Goal: Task Accomplishment & Management: Use online tool/utility

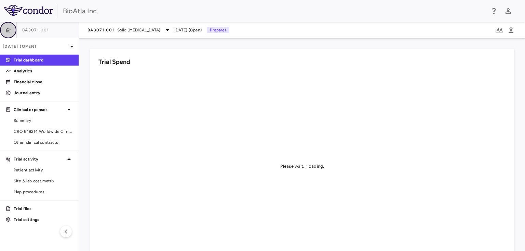
click at [12, 32] on button "button" at bounding box center [8, 30] width 16 height 16
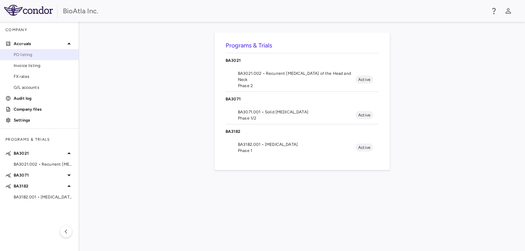
click at [22, 54] on span "PO listing" at bounding box center [44, 55] width 60 height 6
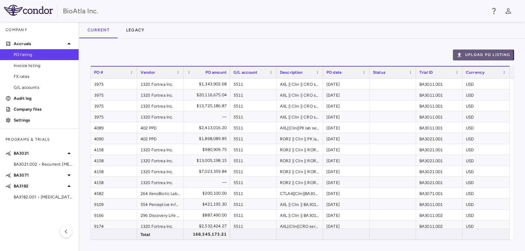
click at [481, 55] on button "Upload PO Listing" at bounding box center [483, 55] width 61 height 11
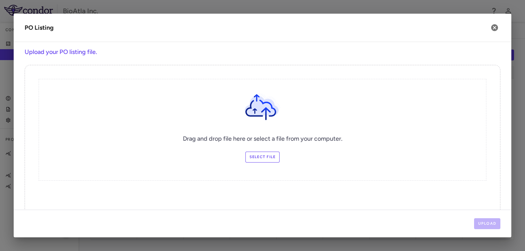
click at [262, 156] on label "Select file" at bounding box center [263, 157] width 35 height 11
click at [0, 0] on input "Select file" at bounding box center [0, 0] width 0 height 0
click at [486, 221] on button "Upload" at bounding box center [487, 224] width 27 height 11
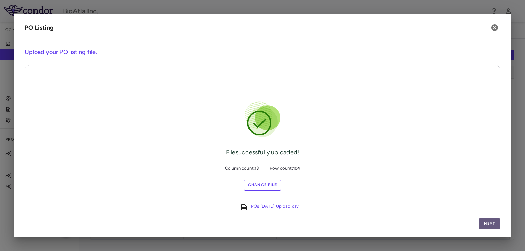
click at [490, 226] on button "Next" at bounding box center [490, 224] width 22 height 11
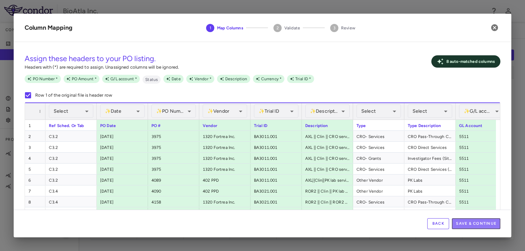
click at [490, 226] on button "Save & Continue" at bounding box center [476, 224] width 49 height 11
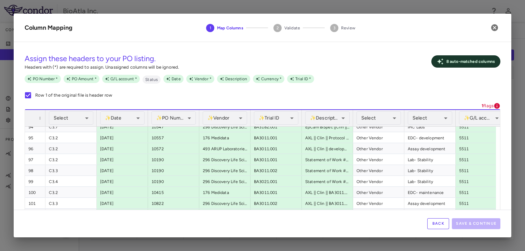
click at [435, 222] on button "Back" at bounding box center [439, 224] width 22 height 11
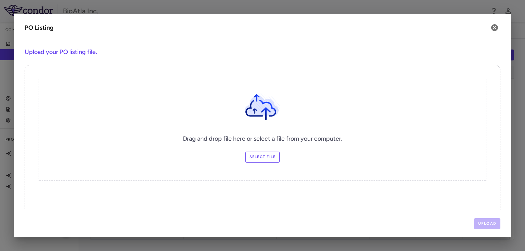
click at [260, 158] on label "Select file" at bounding box center [263, 157] width 35 height 11
click at [0, 0] on input "Select file" at bounding box center [0, 0] width 0 height 0
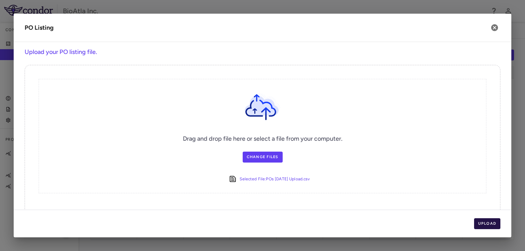
click at [489, 223] on button "Upload" at bounding box center [487, 224] width 27 height 11
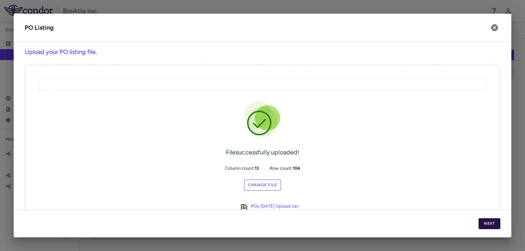
click at [489, 223] on button "Next" at bounding box center [490, 224] width 22 height 11
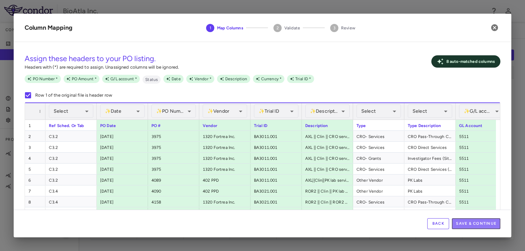
click at [489, 223] on button "Save & Continue" at bounding box center [476, 224] width 49 height 11
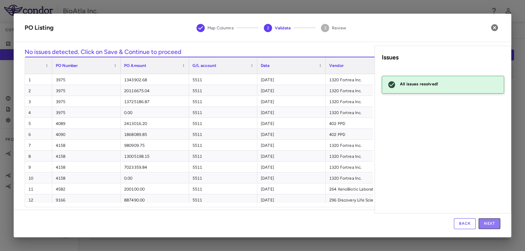
click at [488, 223] on button "Next" at bounding box center [490, 224] width 22 height 11
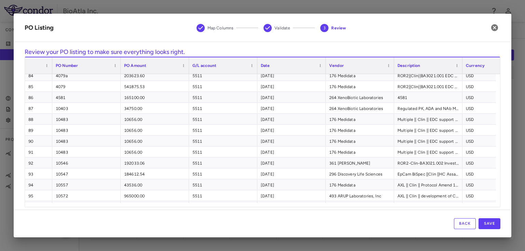
scroll to position [998, 0]
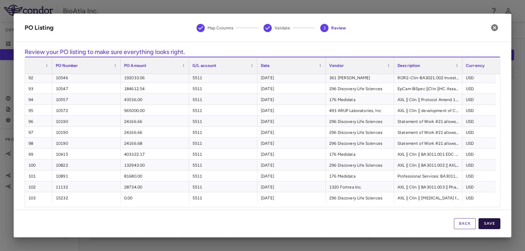
click at [492, 223] on button "Save" at bounding box center [490, 224] width 22 height 11
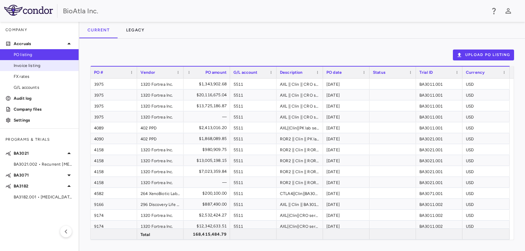
click at [21, 65] on span "Invoice listing" at bounding box center [44, 66] width 60 height 6
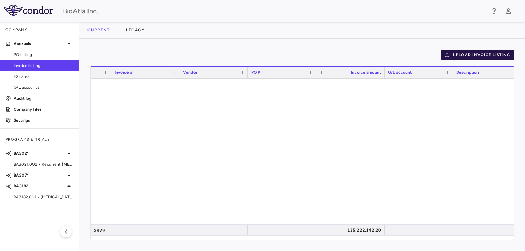
click at [480, 54] on button "Upload invoice listing" at bounding box center [478, 55] width 74 height 11
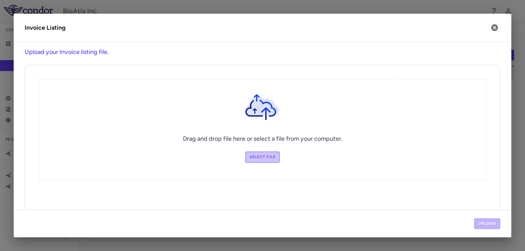
click at [253, 159] on label "Select file" at bounding box center [263, 157] width 35 height 11
click at [0, 0] on input "Select file" at bounding box center [0, 0] width 0 height 0
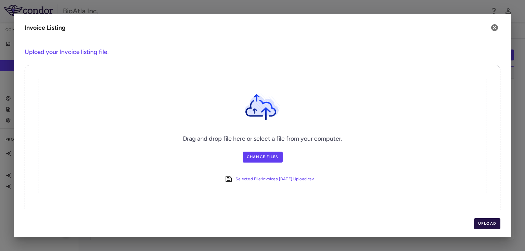
click at [480, 223] on button "Upload" at bounding box center [487, 224] width 27 height 11
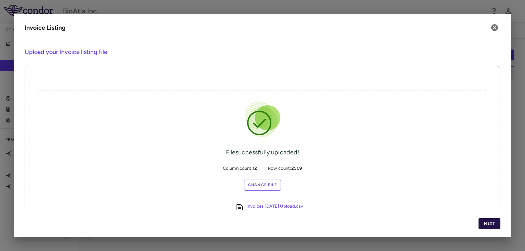
click at [480, 223] on button "Next" at bounding box center [490, 224] width 22 height 11
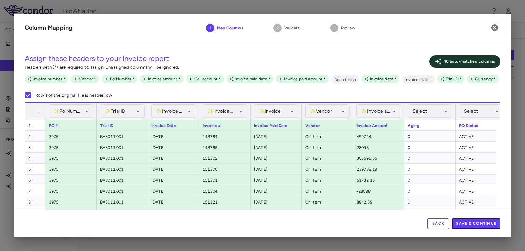
click at [480, 223] on button "Save & Continue" at bounding box center [476, 224] width 49 height 11
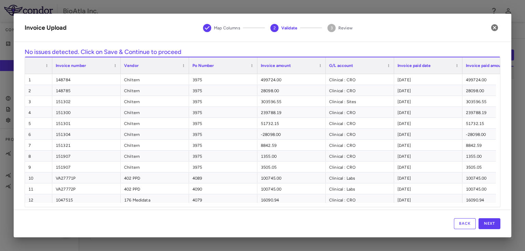
scroll to position [5, 0]
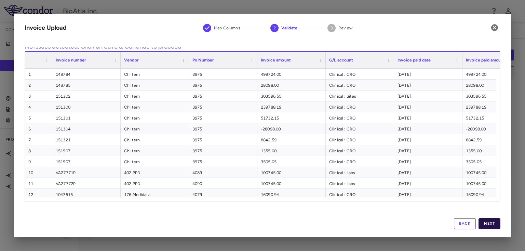
click at [492, 225] on button "Next" at bounding box center [490, 224] width 22 height 11
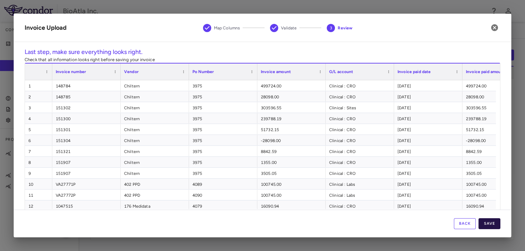
click at [492, 225] on button "Save" at bounding box center [490, 224] width 22 height 11
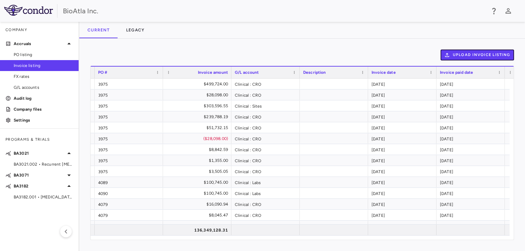
scroll to position [0, 0]
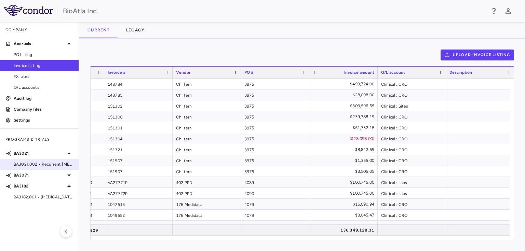
click at [24, 162] on span "BA3021.002 • Recurrent [MEDICAL_DATA] of the Head and Neck" at bounding box center [44, 164] width 60 height 6
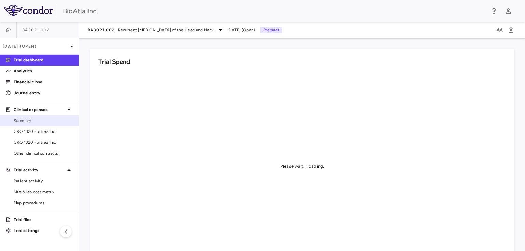
click at [25, 122] on span "Summary" at bounding box center [44, 121] width 60 height 6
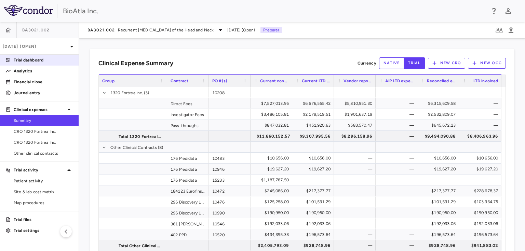
click at [22, 61] on p "Trial dashboard" at bounding box center [44, 60] width 60 height 6
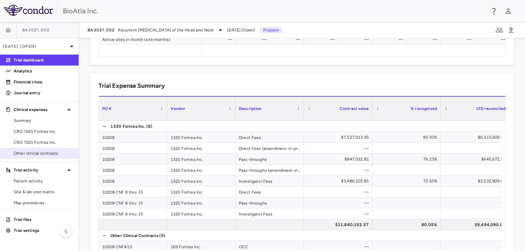
click at [47, 151] on span "Other clinical contracts" at bounding box center [44, 153] width 60 height 6
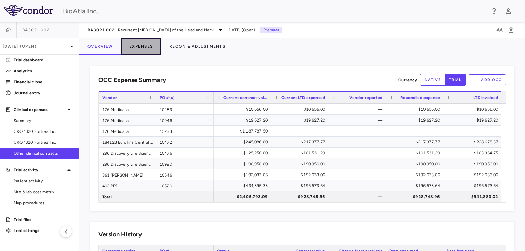
click at [146, 45] on button "Expenses" at bounding box center [141, 46] width 40 height 16
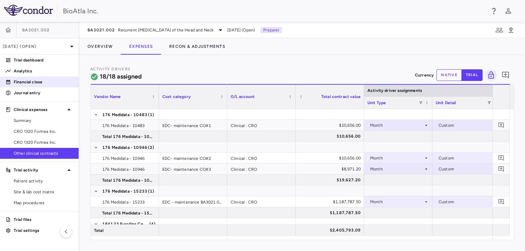
click at [38, 79] on p "Financial close" at bounding box center [44, 82] width 60 height 6
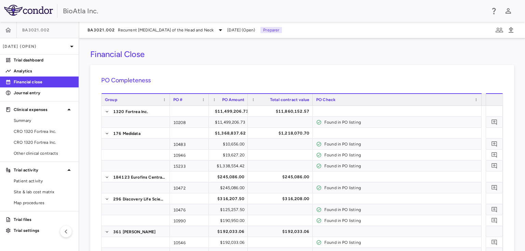
drag, startPoint x: 287, startPoint y: 97, endPoint x: 313, endPoint y: 96, distance: 26.0
click at [313, 96] on div at bounding box center [312, 100] width 3 height 12
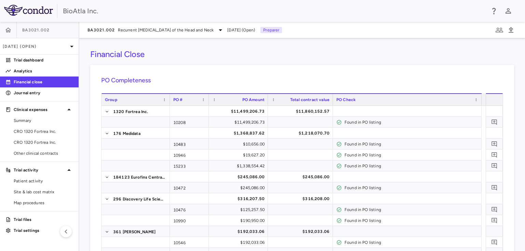
drag, startPoint x: 247, startPoint y: 97, endPoint x: 267, endPoint y: 99, distance: 20.3
click at [267, 99] on div at bounding box center [267, 100] width 3 height 12
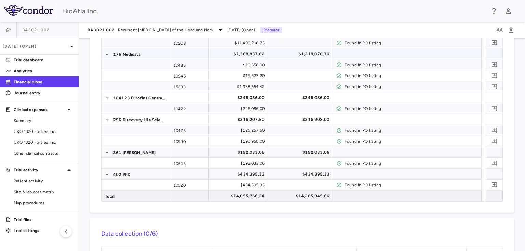
scroll to position [82, 0]
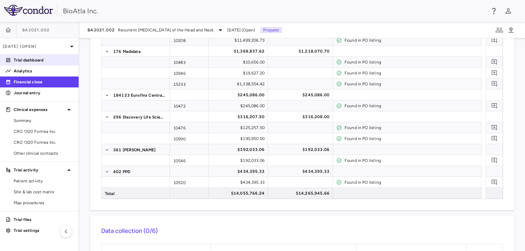
click at [25, 57] on p "Trial dashboard" at bounding box center [44, 60] width 60 height 6
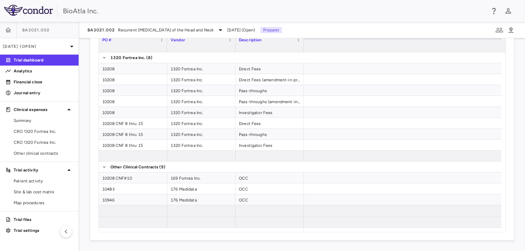
scroll to position [0, 3295]
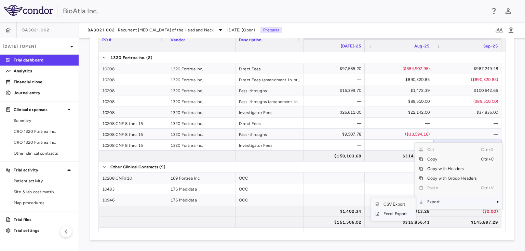
click at [400, 211] on span "Excel Export" at bounding box center [396, 214] width 32 height 10
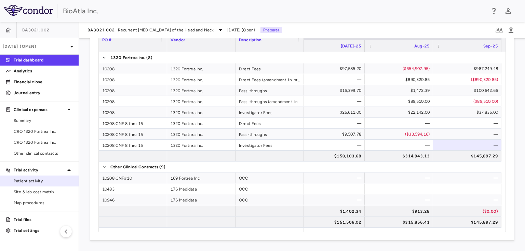
click at [32, 182] on span "Patient activity" at bounding box center [44, 181] width 60 height 6
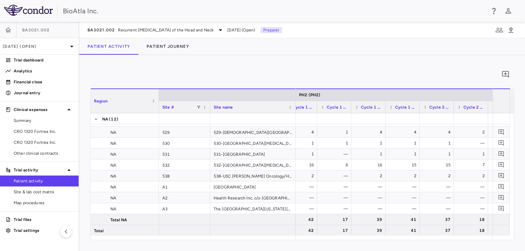
scroll to position [0, 317]
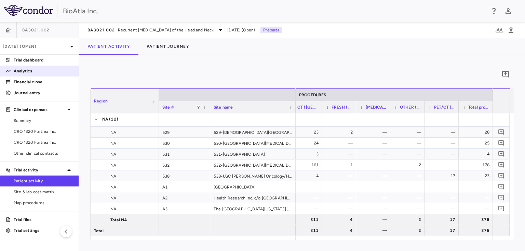
click at [23, 72] on p "Analytics" at bounding box center [44, 71] width 60 height 6
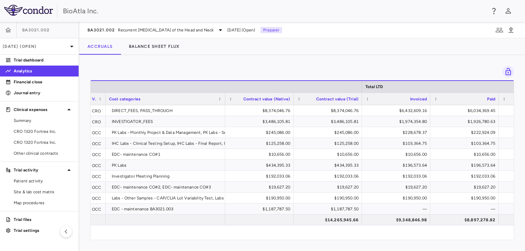
scroll to position [0, 259]
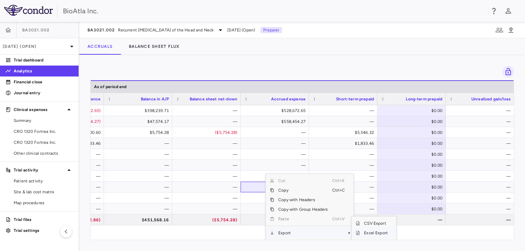
click at [372, 233] on span "Excel Export" at bounding box center [376, 233] width 32 height 10
